Goal: Task Accomplishment & Management: Manage account settings

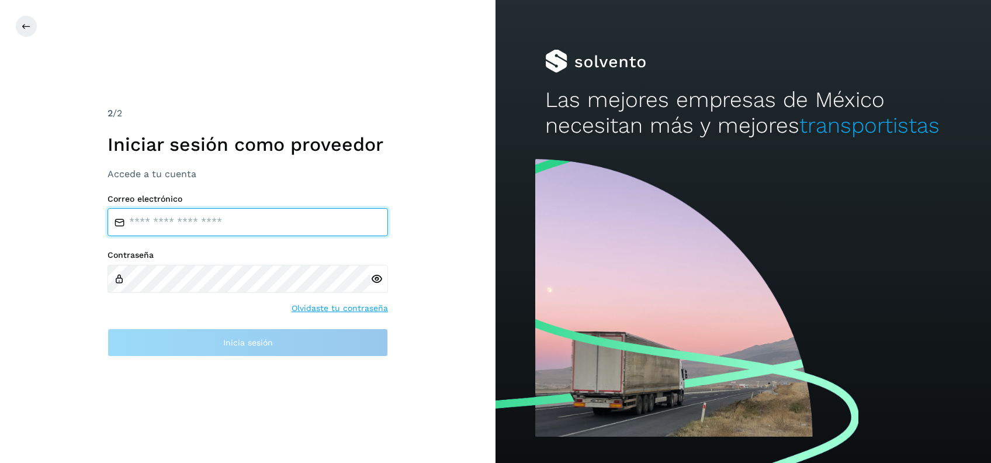
type input "**********"
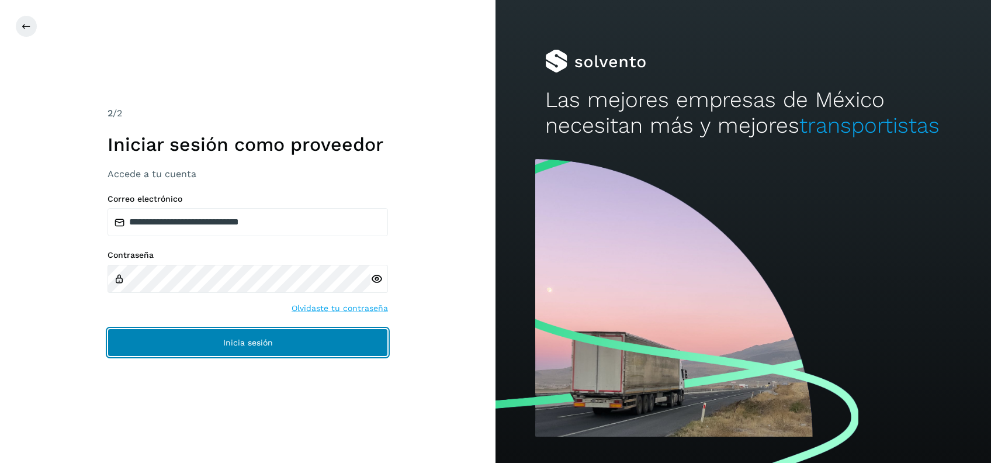
click at [226, 338] on span "Inicia sesión" at bounding box center [248, 342] width 50 height 8
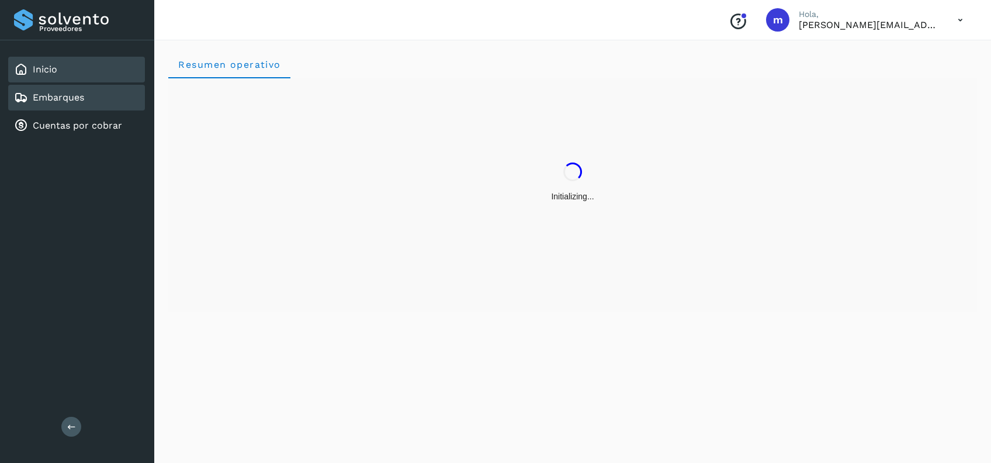
click at [78, 102] on link "Embarques" at bounding box center [58, 97] width 51 height 11
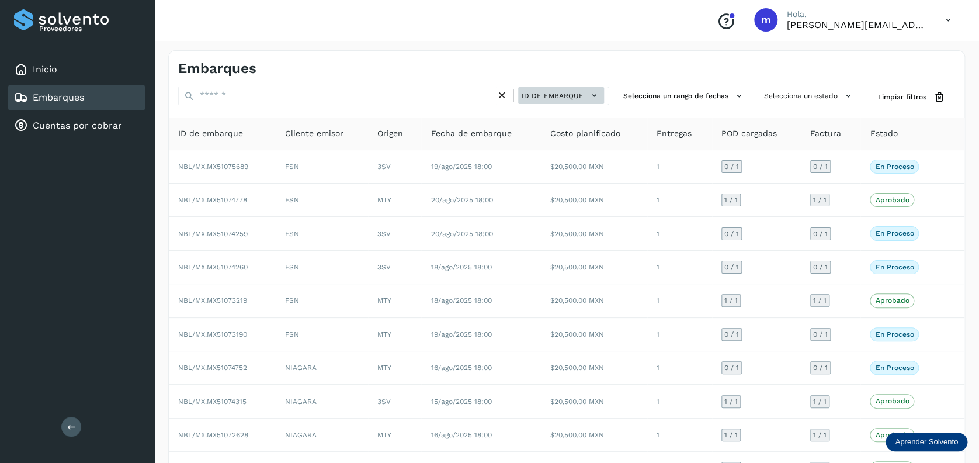
click at [564, 93] on span "ID de embarque" at bounding box center [553, 96] width 62 height 11
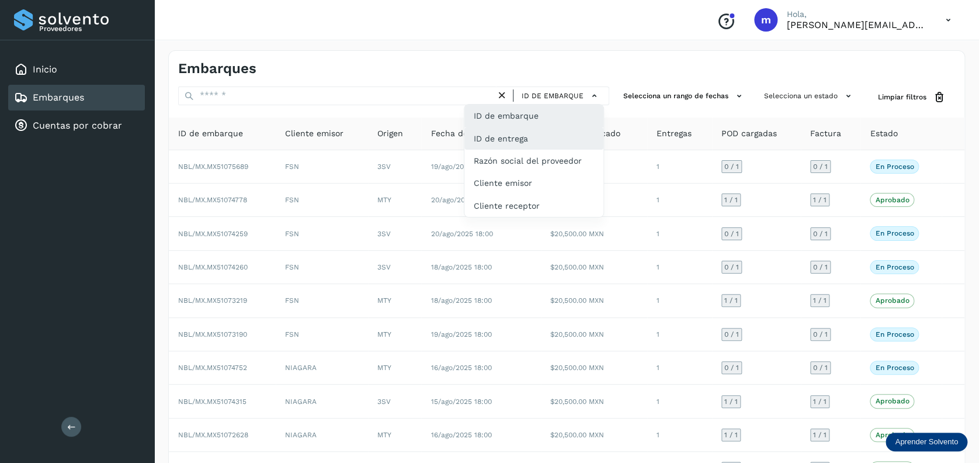
click at [547, 144] on div "ID de entrega" at bounding box center [533, 138] width 139 height 22
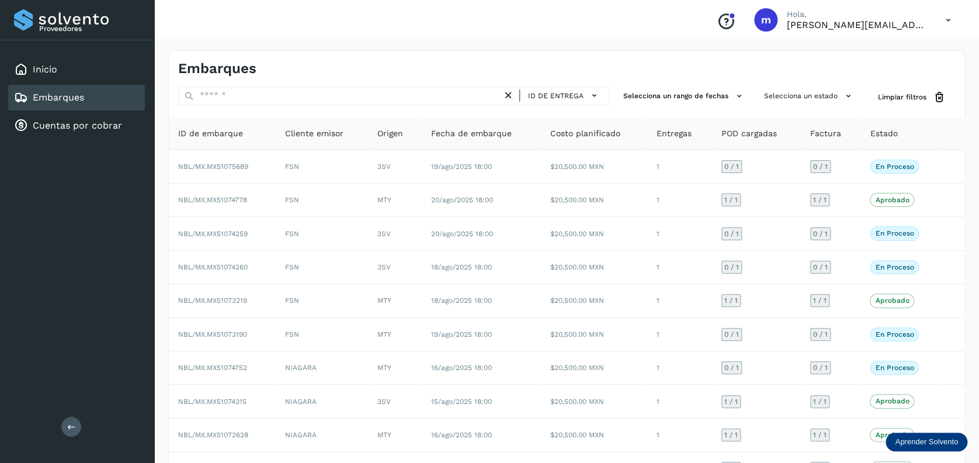
click at [509, 95] on icon at bounding box center [508, 95] width 12 height 12
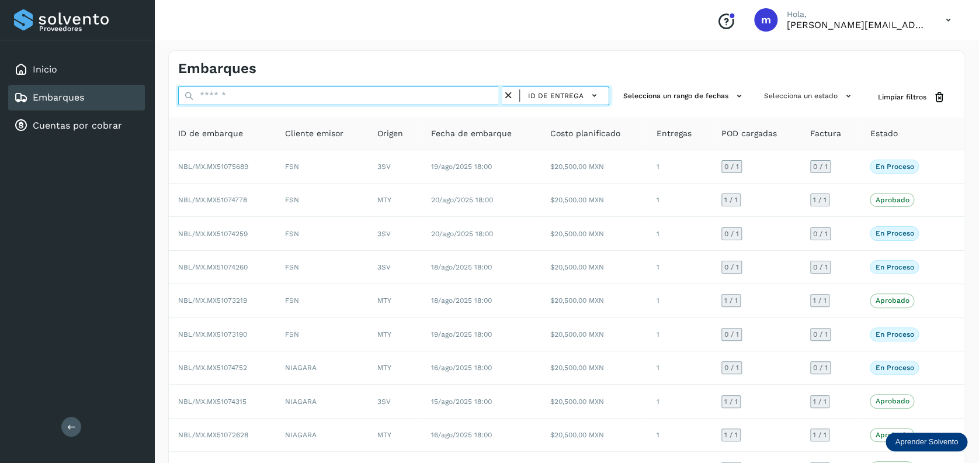
click at [388, 95] on input "text" at bounding box center [340, 95] width 324 height 19
paste input "**********"
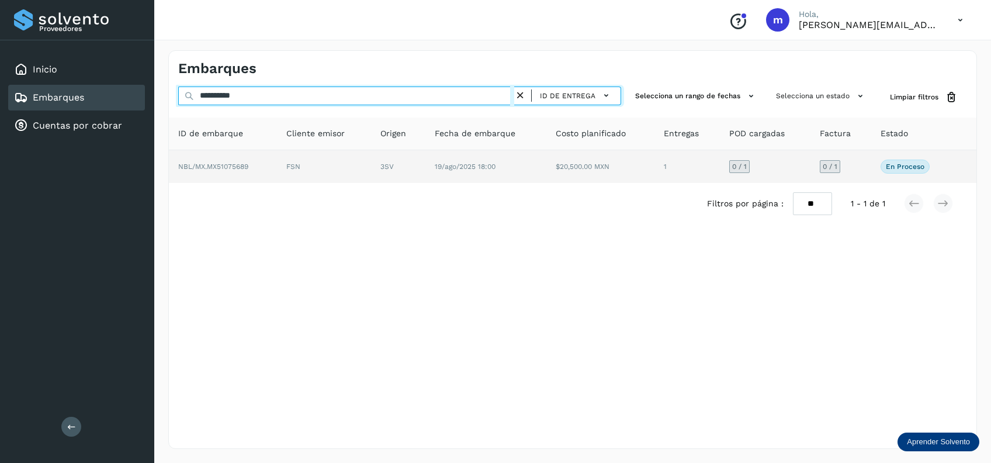
type input "**********"
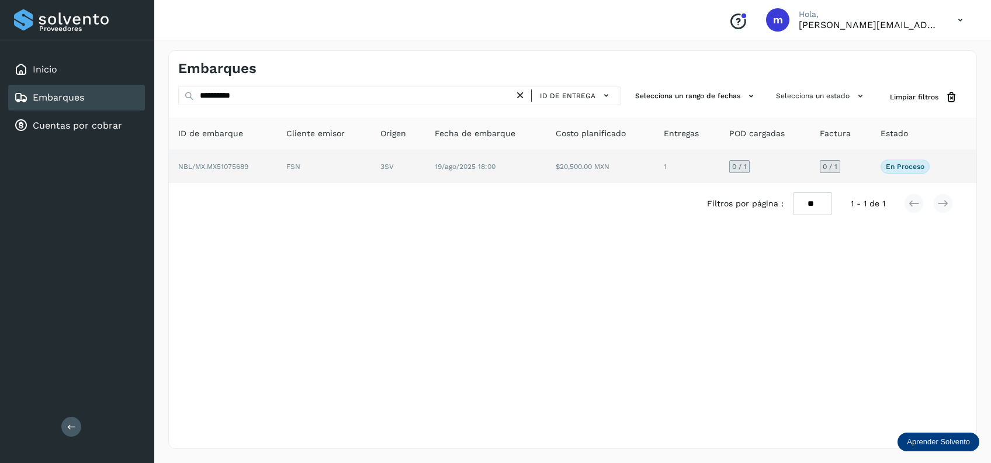
click at [638, 162] on td "$20,500.00 MXN" at bounding box center [600, 166] width 108 height 33
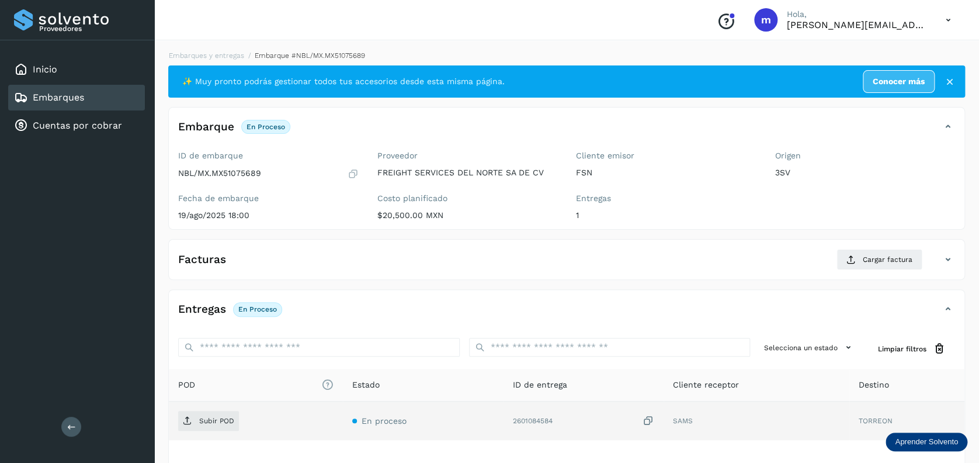
click at [650, 416] on icon at bounding box center [649, 421] width 12 height 12
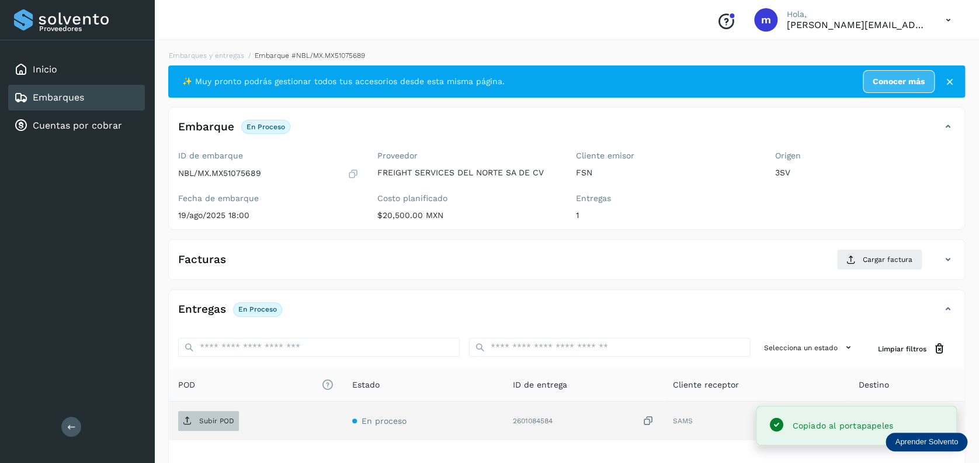
click at [204, 416] on p "Subir POD" at bounding box center [216, 420] width 35 height 8
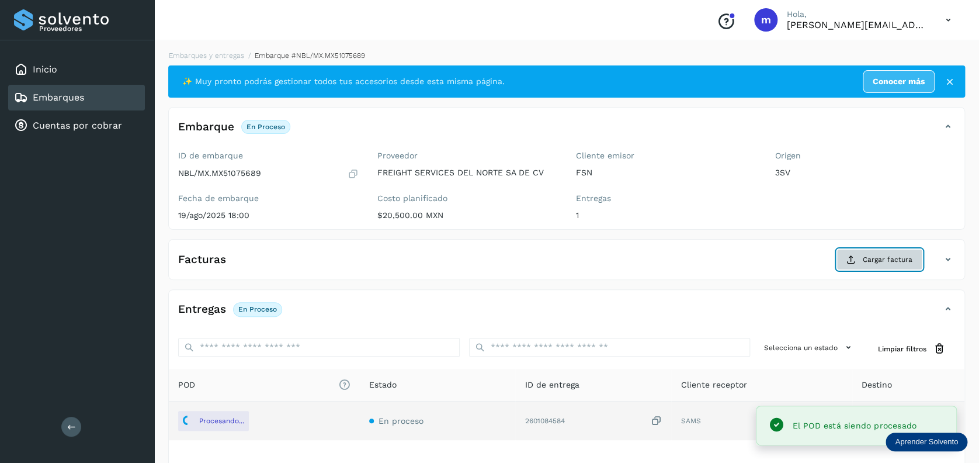
click at [893, 253] on button "Cargar factura" at bounding box center [879, 259] width 86 height 21
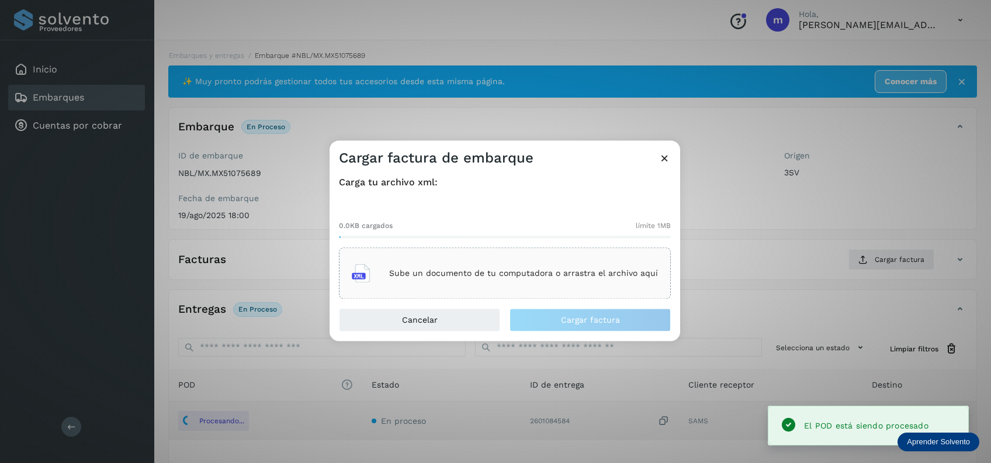
click at [445, 264] on div "Sube un documento de tu computadora o arrastra el archivo aquí" at bounding box center [505, 274] width 306 height 32
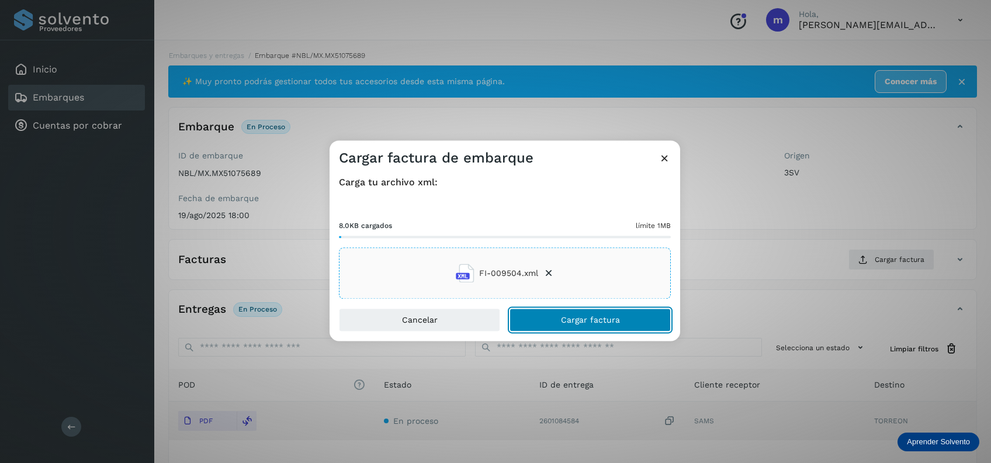
click at [631, 319] on button "Cargar factura" at bounding box center [589, 319] width 161 height 23
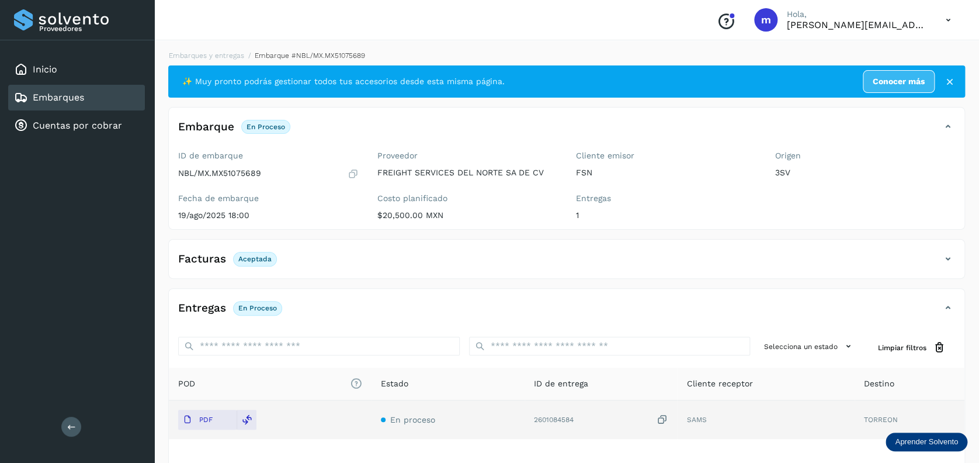
click at [75, 98] on link "Embarques" at bounding box center [58, 97] width 51 height 11
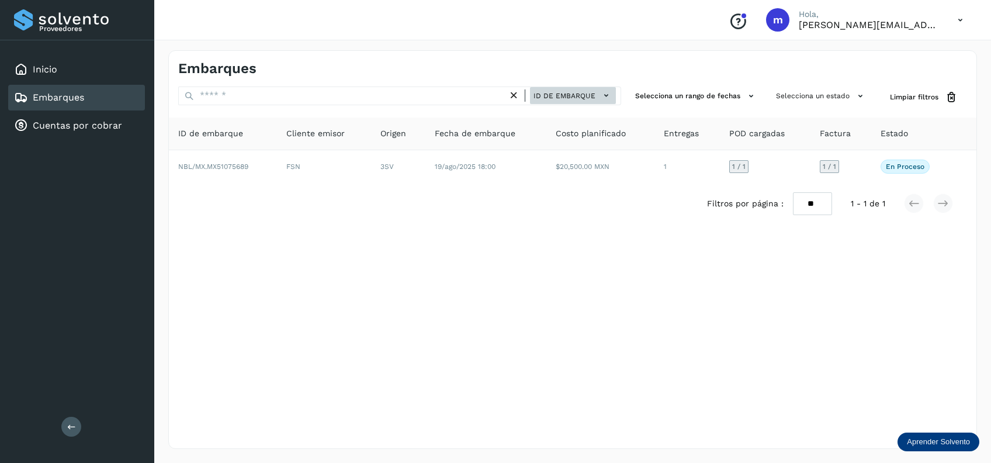
click at [575, 96] on span "ID de embarque" at bounding box center [564, 96] width 62 height 11
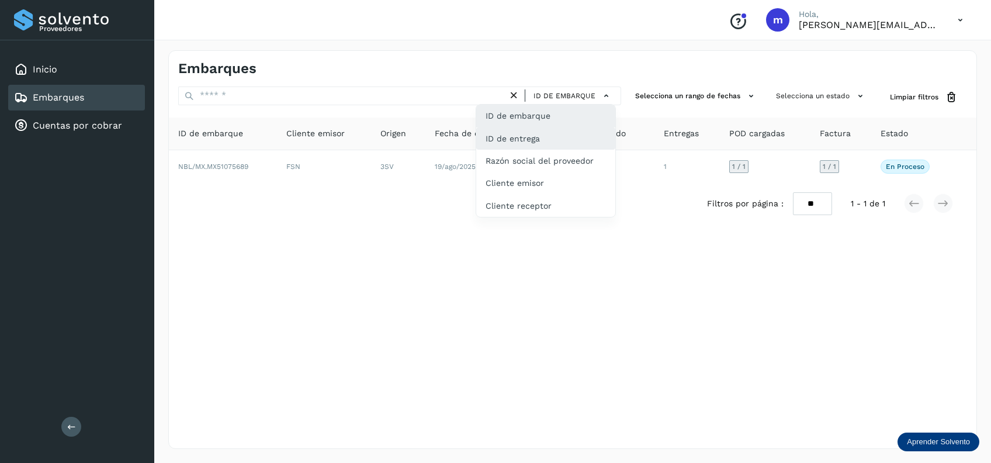
click at [563, 137] on div "ID de entrega" at bounding box center [545, 138] width 139 height 22
type input "**********"
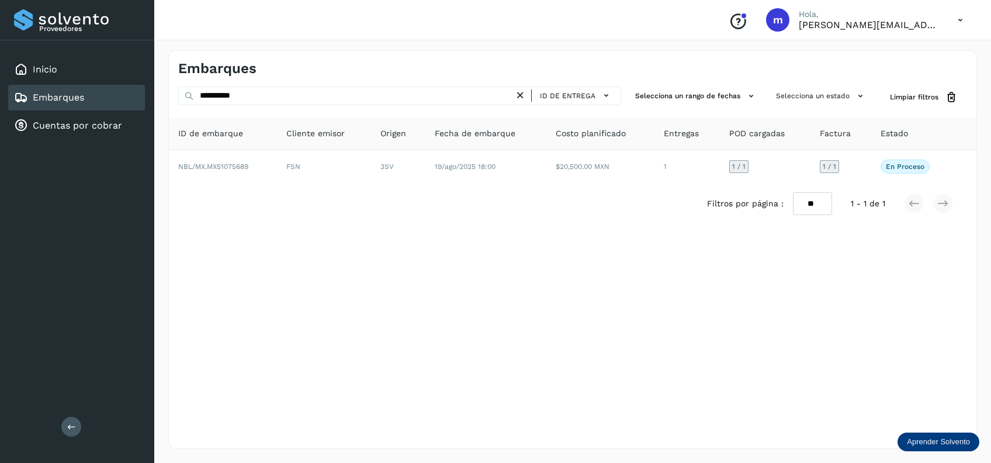
click at [525, 96] on icon at bounding box center [520, 95] width 12 height 12
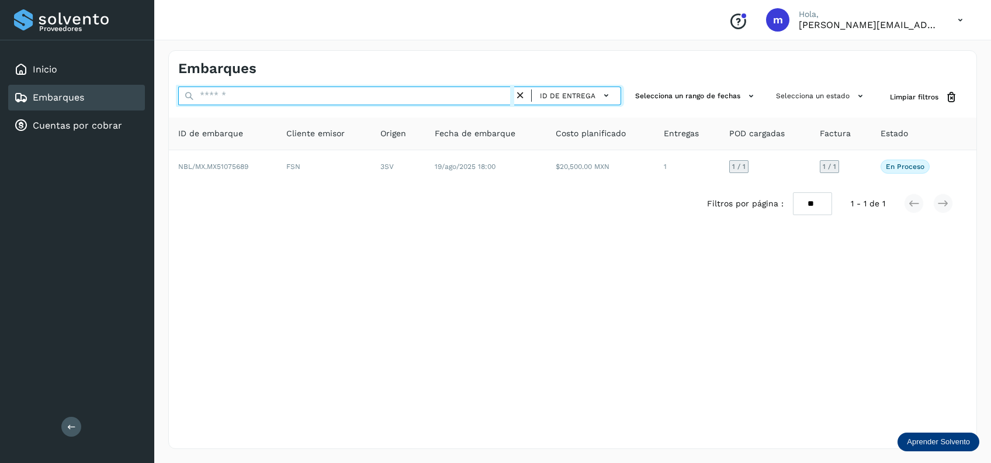
click at [361, 100] on input "text" at bounding box center [346, 95] width 336 height 19
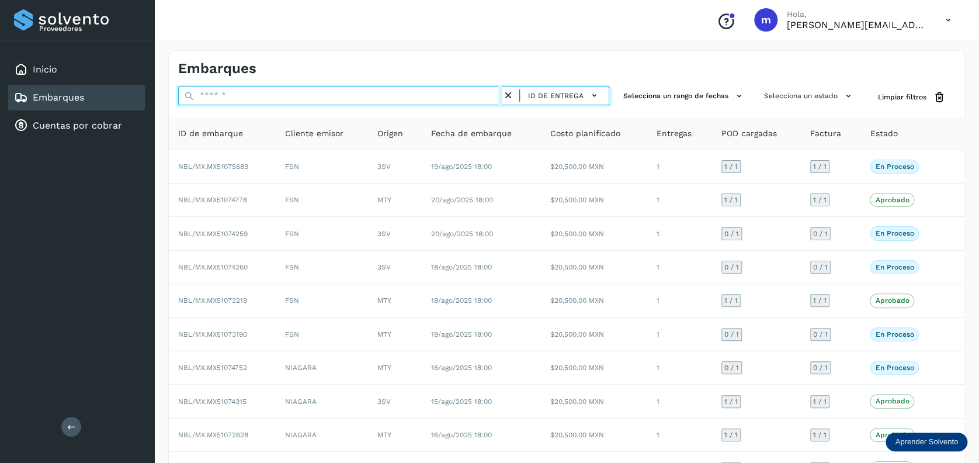
paste input "**********"
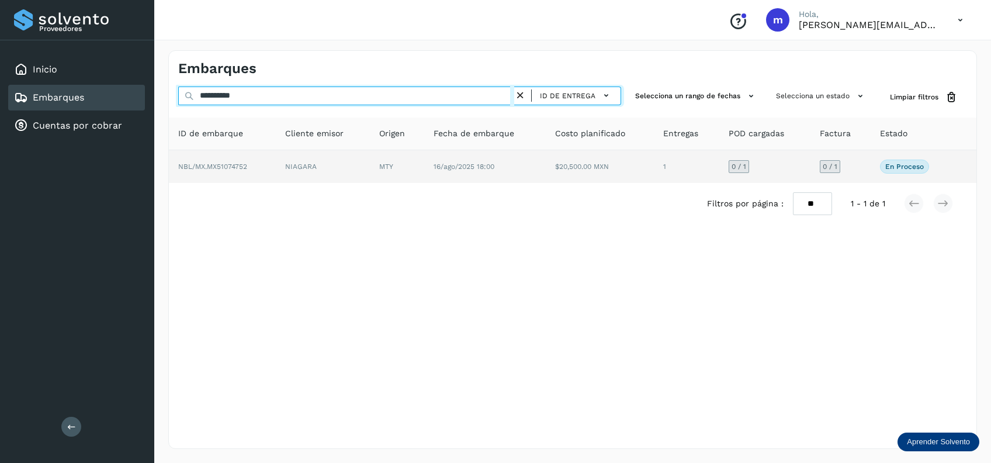
type input "**********"
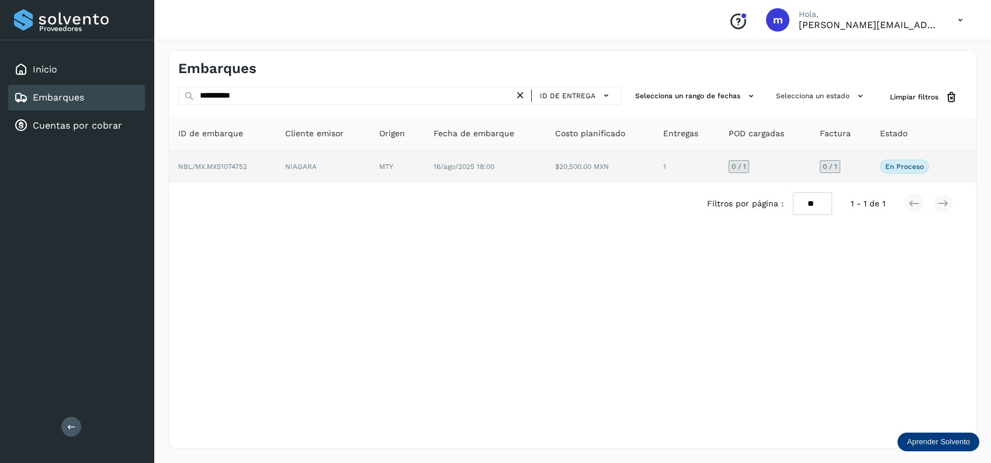
click at [492, 161] on td "16/ago/2025 18:00" at bounding box center [484, 166] width 121 height 33
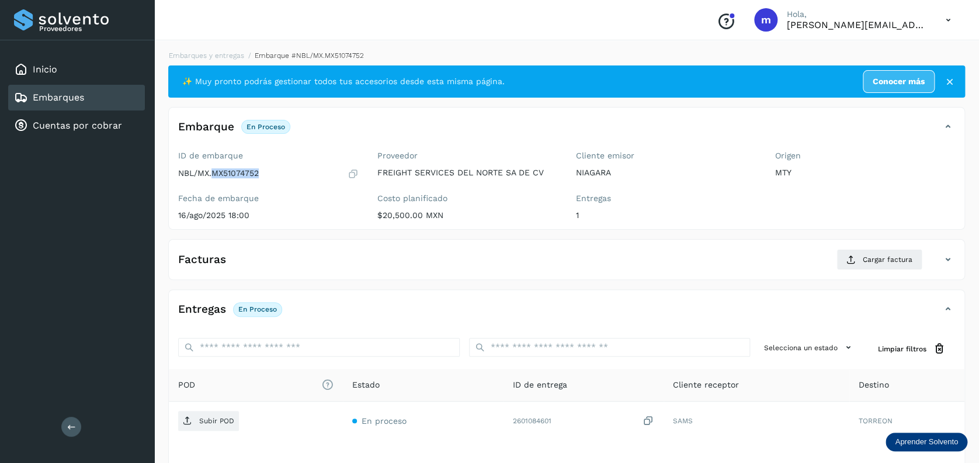
drag, startPoint x: 212, startPoint y: 169, endPoint x: 265, endPoint y: 172, distance: 53.2
click at [265, 172] on div "NBL/MX.MX51074752" at bounding box center [268, 174] width 180 height 12
copy p "MX51074752"
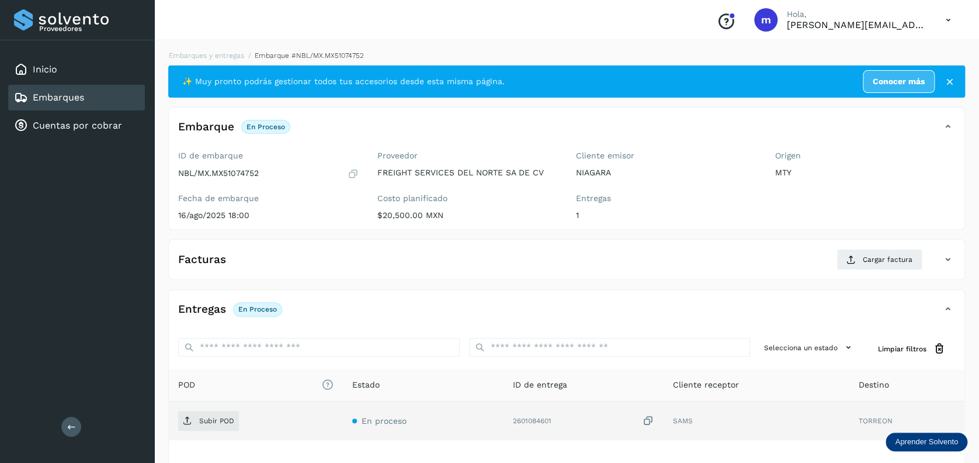
click at [650, 418] on icon at bounding box center [649, 421] width 12 height 12
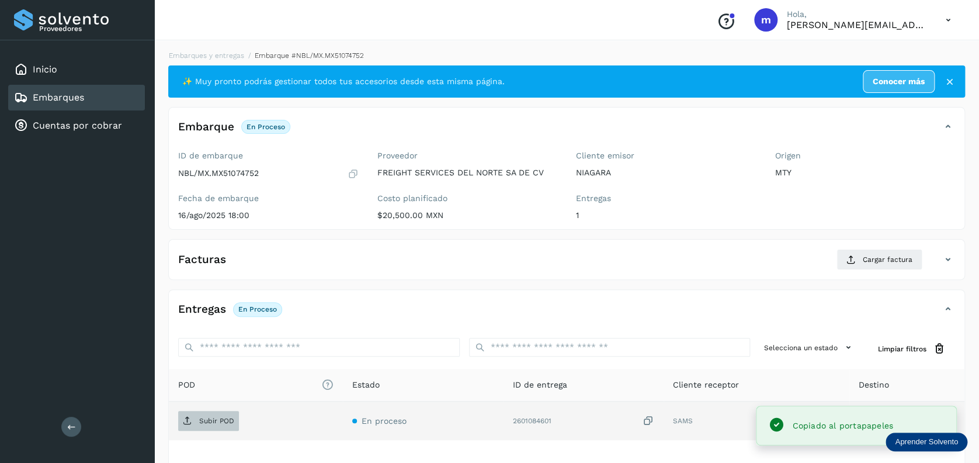
click at [214, 416] on p "Subir POD" at bounding box center [216, 420] width 35 height 8
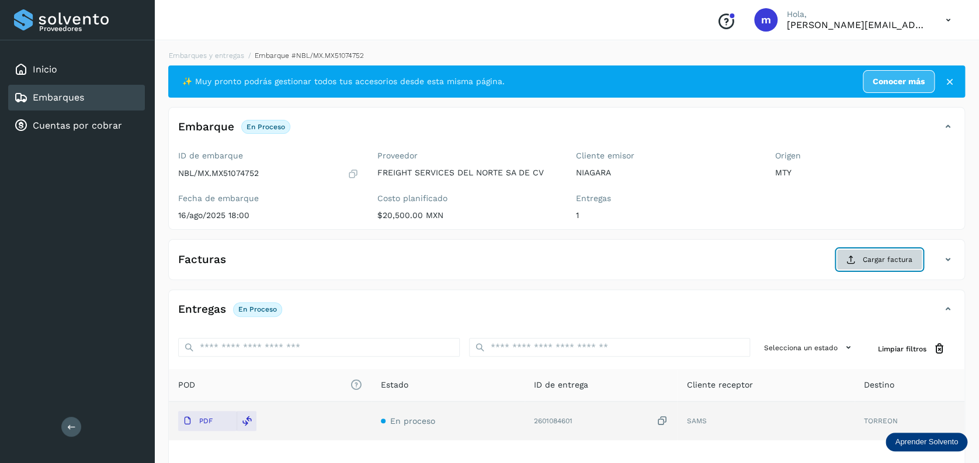
click at [872, 262] on span "Cargar factura" at bounding box center [888, 259] width 50 height 11
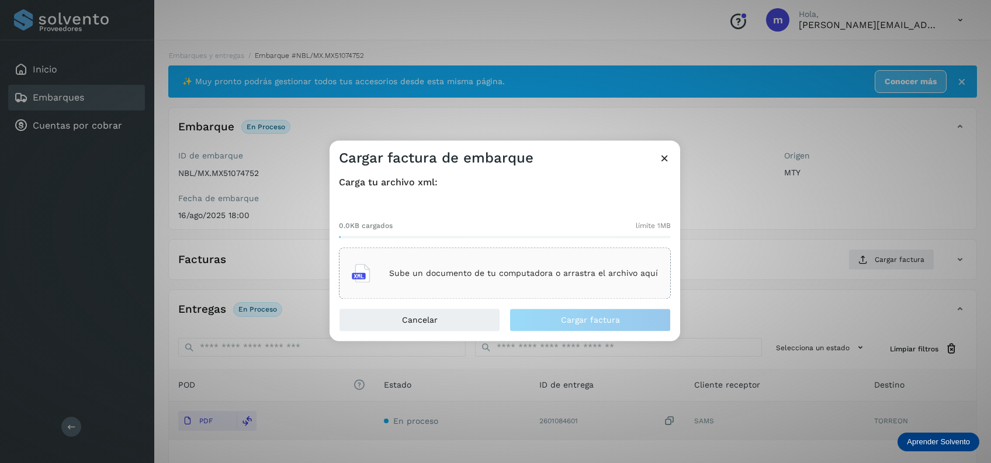
click at [472, 283] on div "Sube un documento de tu computadora o arrastra el archivo aquí" at bounding box center [505, 274] width 306 height 32
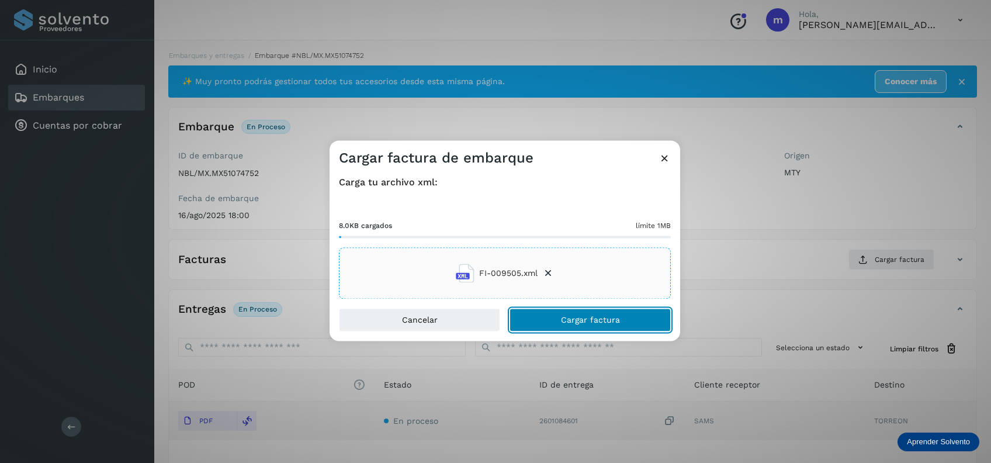
click at [616, 320] on span "Cargar factura" at bounding box center [590, 320] width 59 height 8
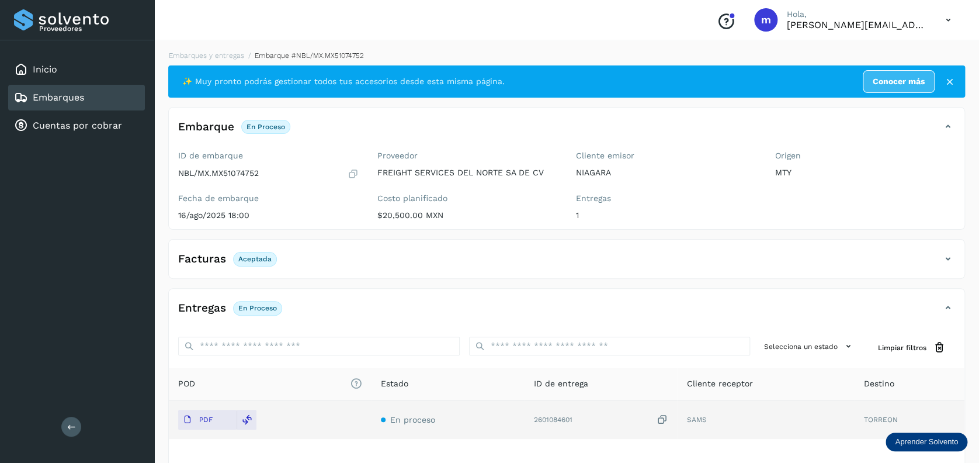
click at [62, 102] on link "Embarques" at bounding box center [58, 97] width 51 height 11
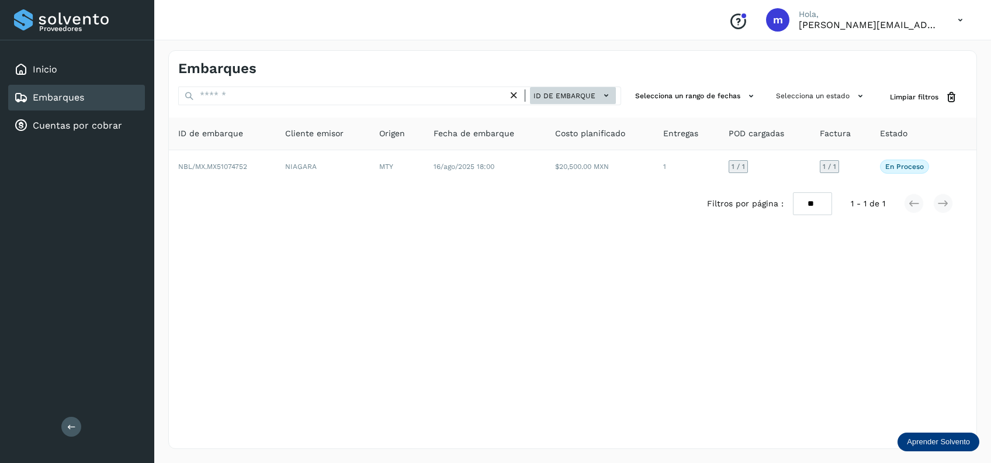
click at [585, 95] on span "ID de embarque" at bounding box center [564, 96] width 62 height 11
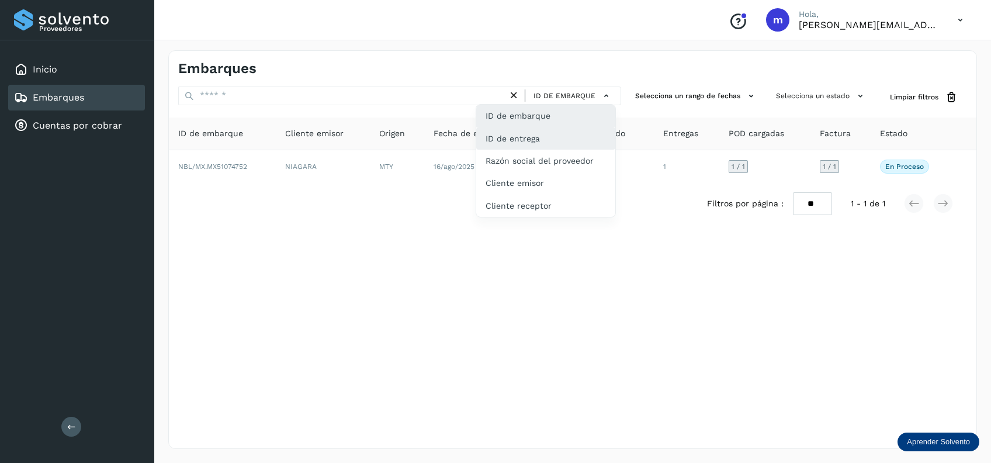
click at [547, 135] on div "ID de entrega" at bounding box center [545, 138] width 139 height 22
type input "**********"
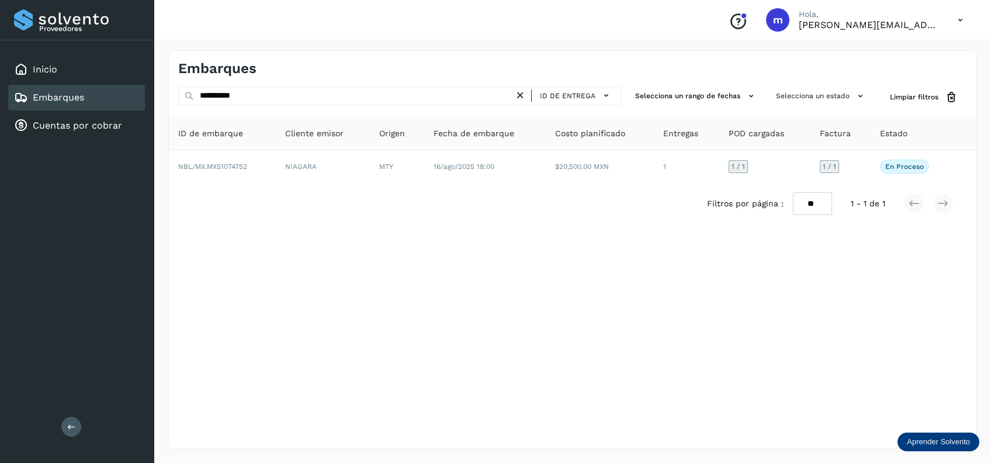
click at [521, 96] on icon at bounding box center [520, 95] width 12 height 12
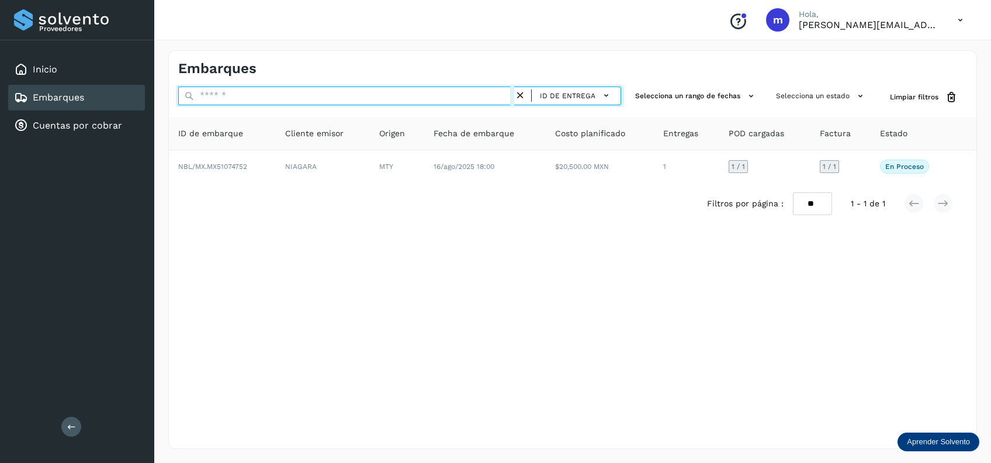
click at [407, 98] on input "text" at bounding box center [346, 95] width 336 height 19
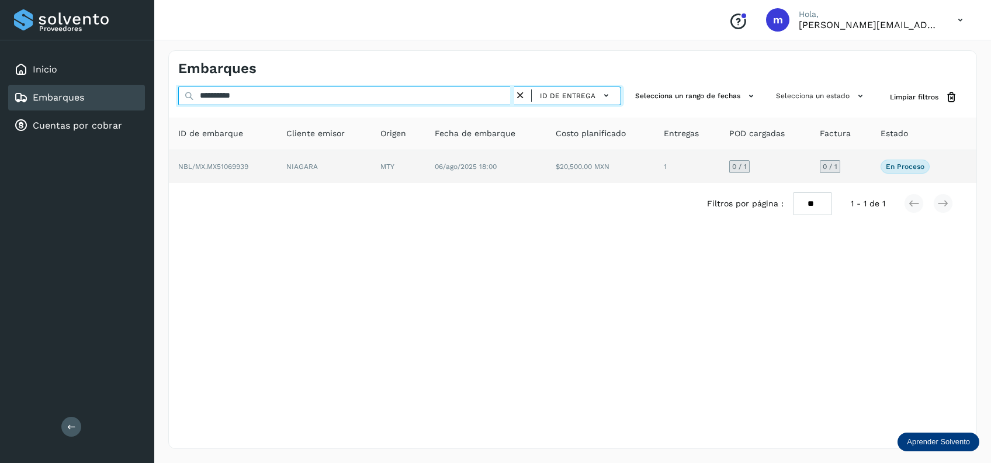
type input "**********"
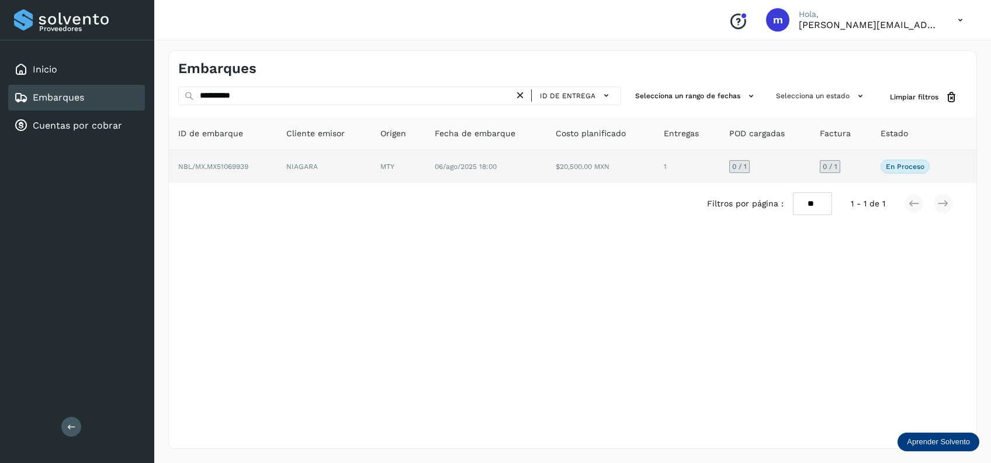
click at [441, 170] on span "06/ago/2025 18:00" at bounding box center [466, 166] width 62 height 8
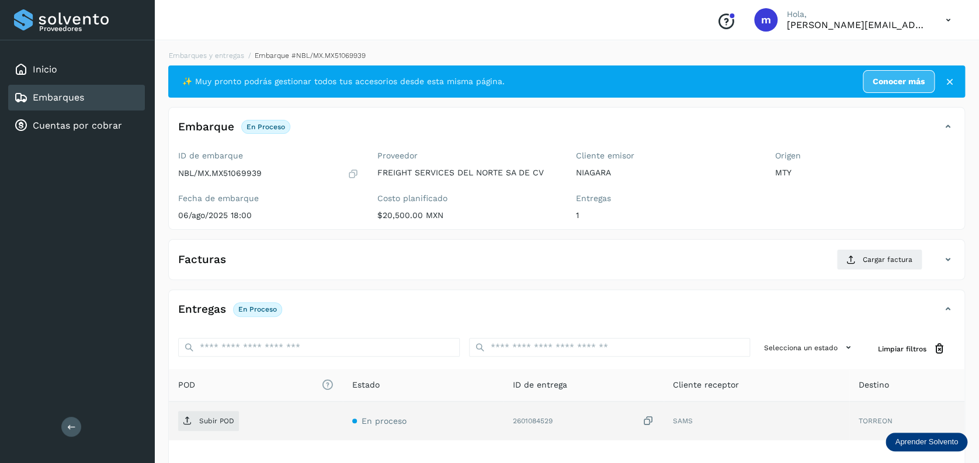
click at [650, 421] on icon at bounding box center [649, 421] width 12 height 12
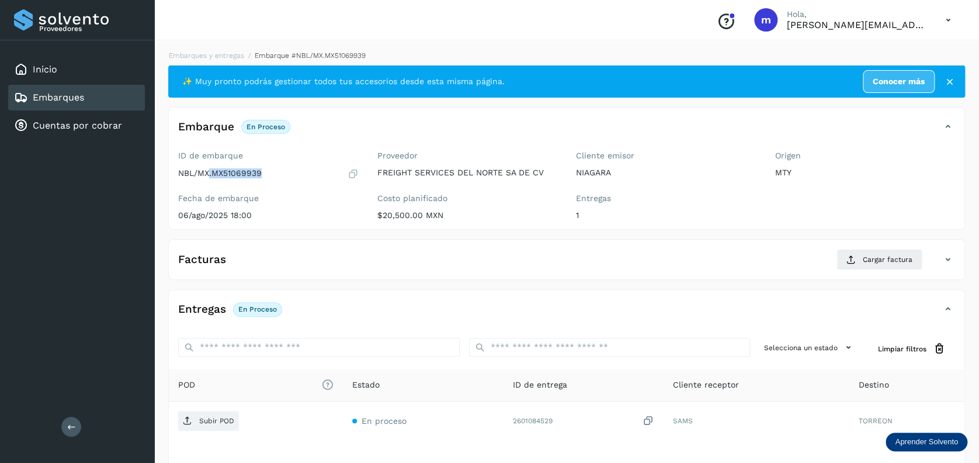
drag, startPoint x: 210, startPoint y: 174, endPoint x: 268, endPoint y: 169, distance: 57.5
click at [268, 169] on div "NBL/MX.MX51069939" at bounding box center [268, 174] width 180 height 12
click at [283, 168] on div "NBL/MX.MX51069939" at bounding box center [268, 174] width 180 height 12
click at [210, 173] on p "NBL/MX.MX51069939" at bounding box center [220, 173] width 84 height 10
drag, startPoint x: 211, startPoint y: 173, endPoint x: 261, endPoint y: 173, distance: 49.7
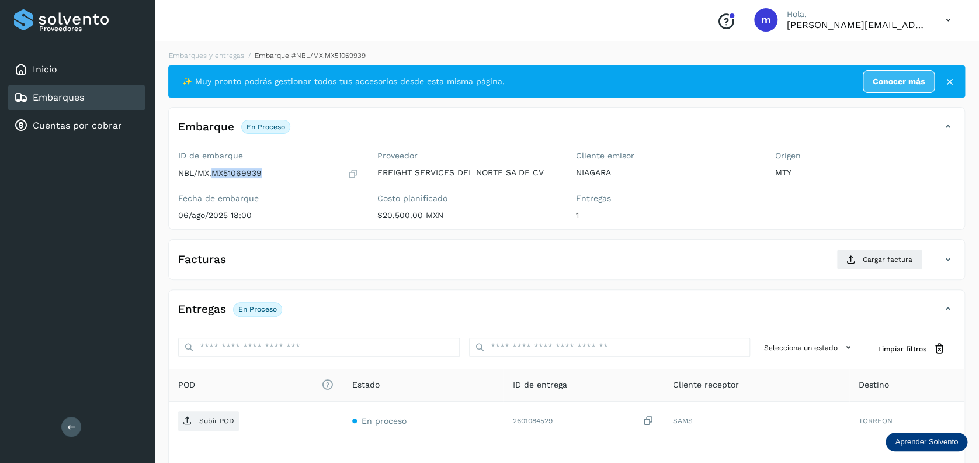
click at [261, 173] on p "NBL/MX.MX51069939" at bounding box center [220, 173] width 84 height 10
copy p "MX51069939"
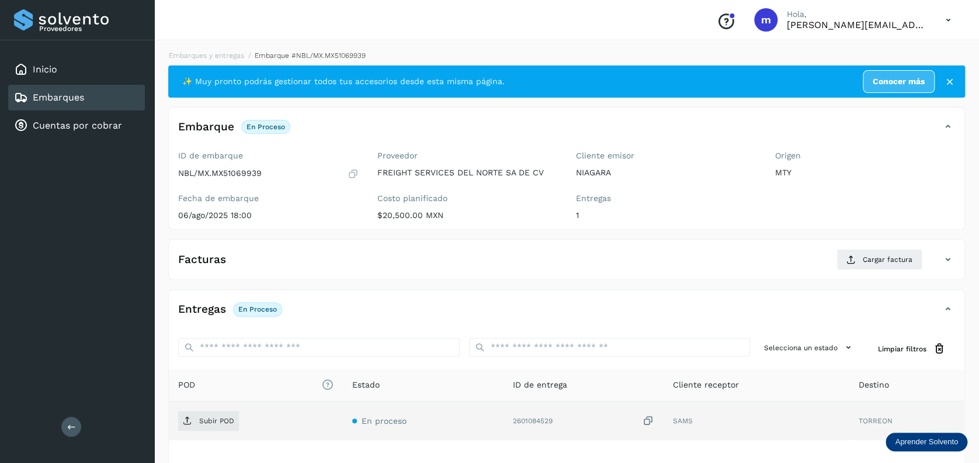
click at [648, 417] on icon at bounding box center [649, 421] width 12 height 12
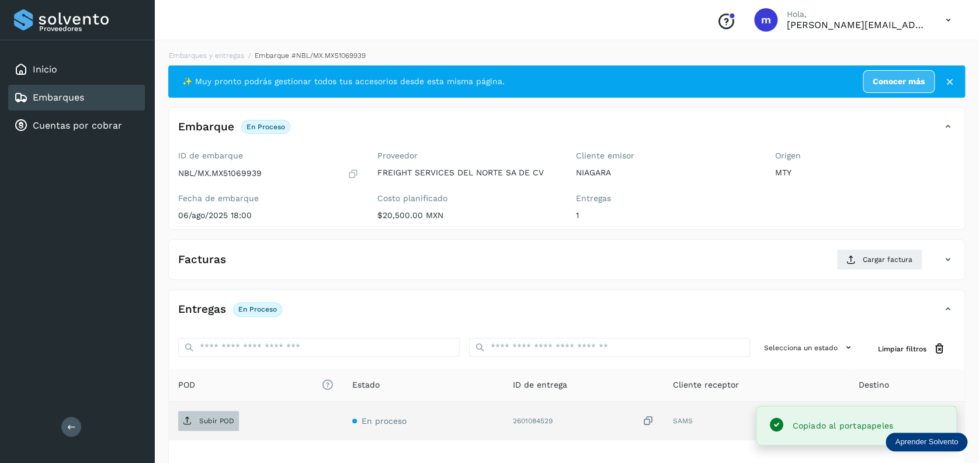
click at [217, 419] on p "Subir POD" at bounding box center [216, 420] width 35 height 8
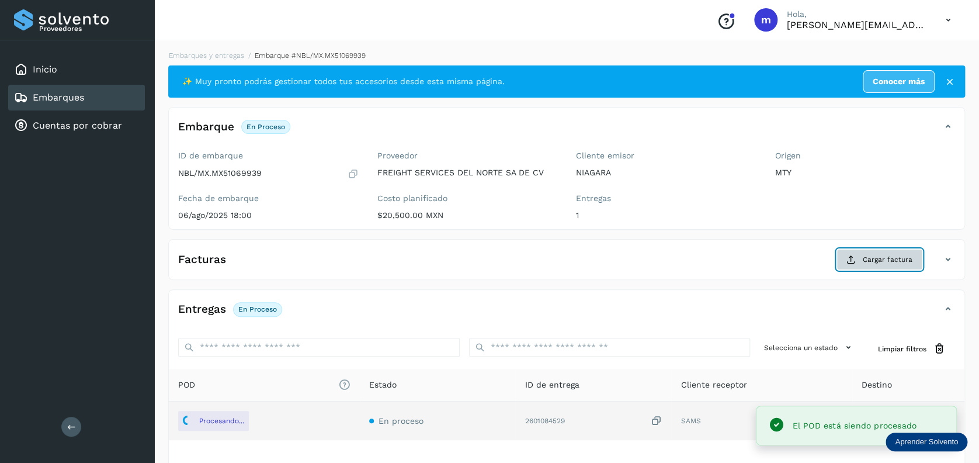
click at [897, 262] on span "Cargar factura" at bounding box center [888, 259] width 50 height 11
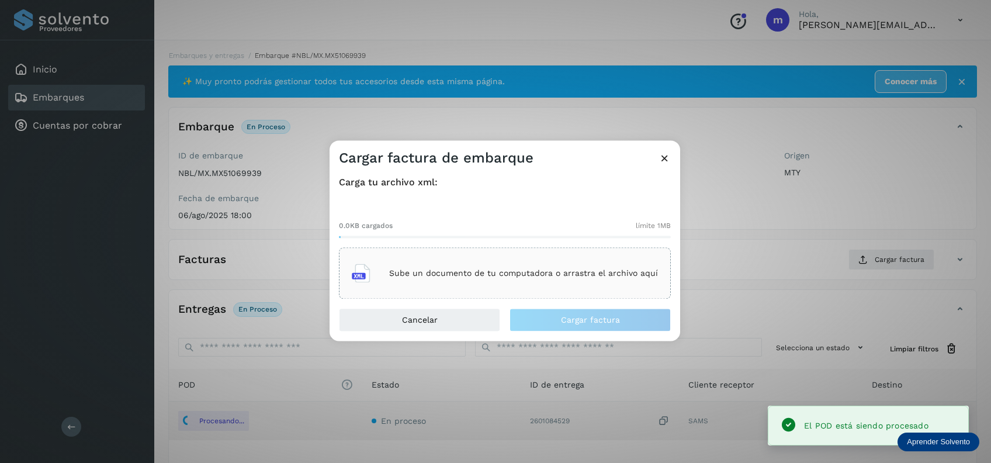
click at [544, 269] on p "Sube un documento de tu computadora o arrastra el archivo aquí" at bounding box center [523, 273] width 269 height 10
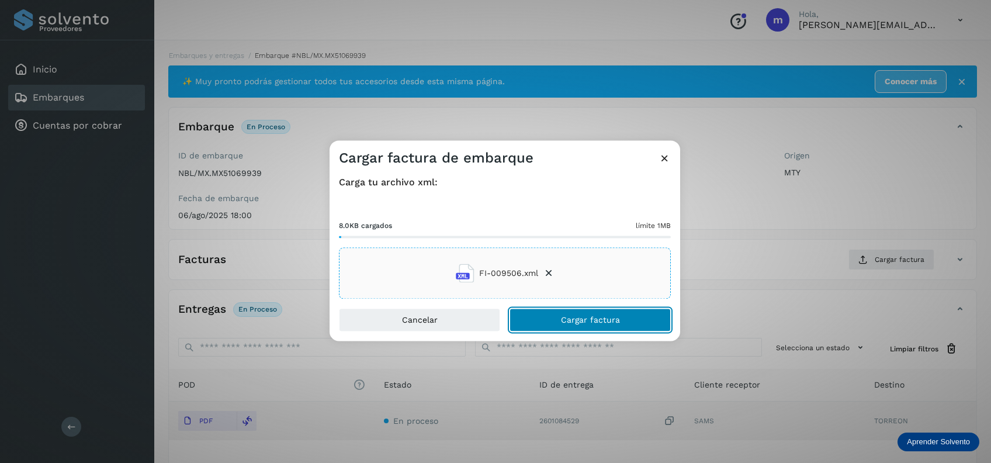
click at [612, 318] on span "Cargar factura" at bounding box center [590, 320] width 59 height 8
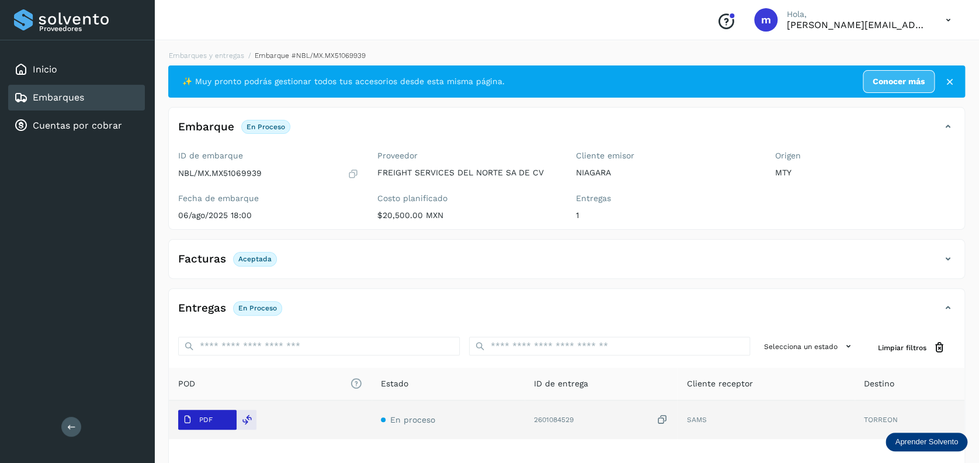
click at [221, 422] on button "PDF" at bounding box center [207, 419] width 58 height 20
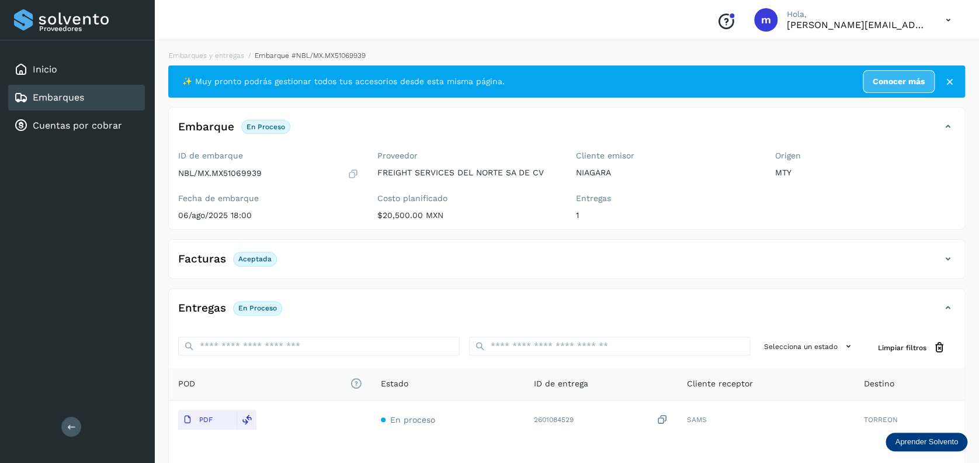
click at [260, 263] on span "Aceptada" at bounding box center [255, 259] width 44 height 14
click at [944, 258] on icon at bounding box center [948, 259] width 14 height 14
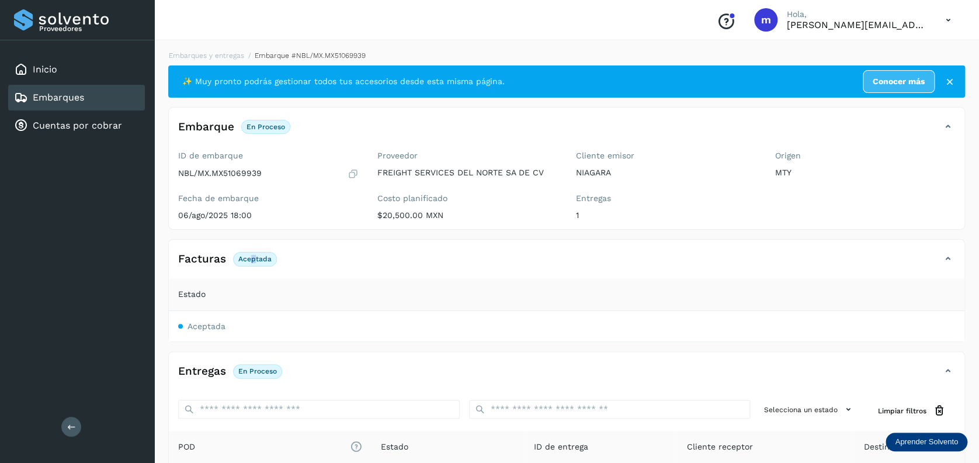
click at [252, 256] on p "Aceptada" at bounding box center [254, 259] width 33 height 8
drag, startPoint x: 252, startPoint y: 256, endPoint x: 211, endPoint y: 331, distance: 85.5
click at [211, 331] on td "Aceptada" at bounding box center [567, 326] width 796 height 30
click at [318, 289] on div "Estado" at bounding box center [566, 294] width 777 height 12
